Goal: Information Seeking & Learning: Learn about a topic

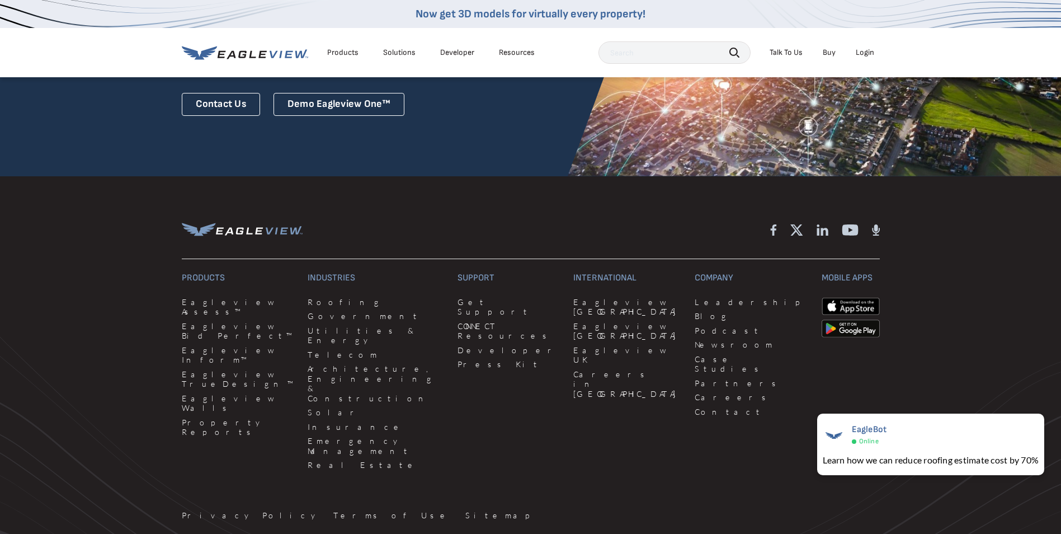
scroll to position [3057, 0]
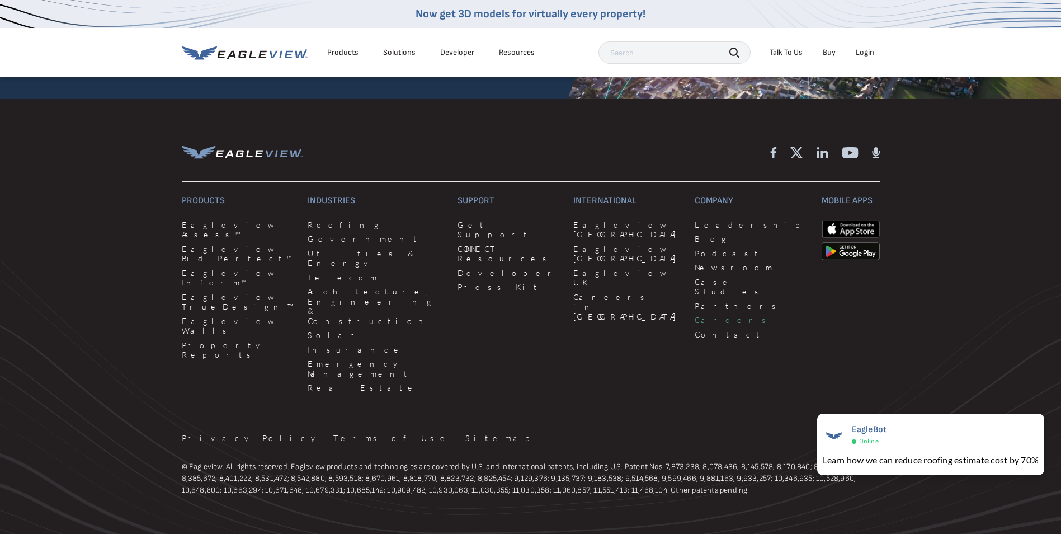
click at [695, 315] on link "Careers" at bounding box center [751, 320] width 113 height 10
click at [695, 234] on link "Blog" at bounding box center [751, 239] width 113 height 10
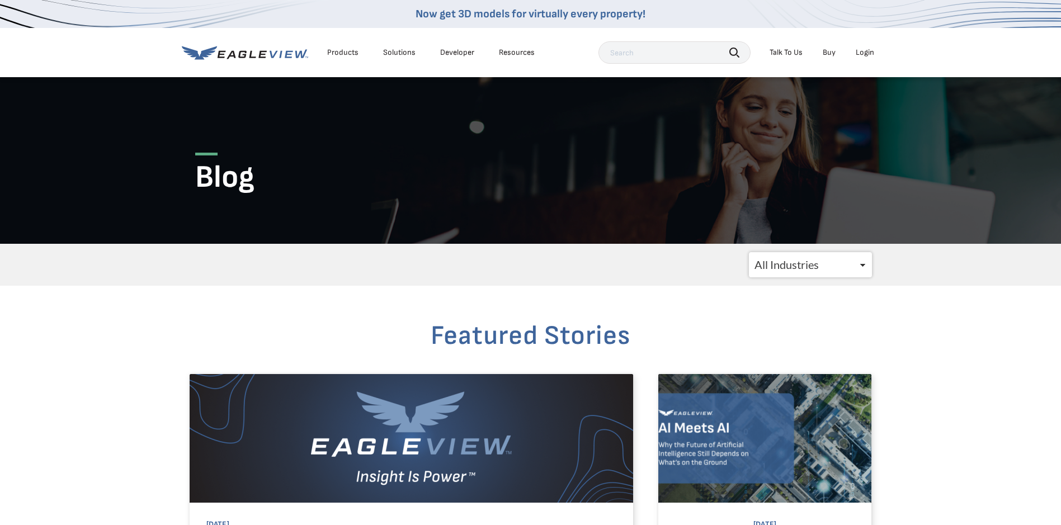
click at [864, 262] on select "All Industries Government Roofing Solar Insurance Utilities CATastrophic Respon…" at bounding box center [810, 264] width 123 height 25
click at [344, 54] on div "Products" at bounding box center [342, 53] width 31 height 10
